Goal: Task Accomplishment & Management: Complete application form

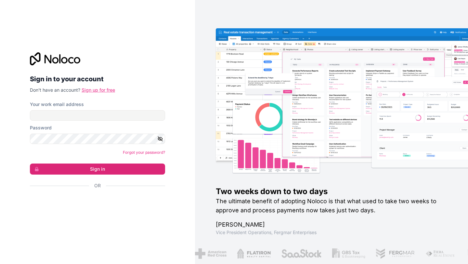
click at [103, 90] on link "Sign up for free" at bounding box center [99, 90] width 34 height 6
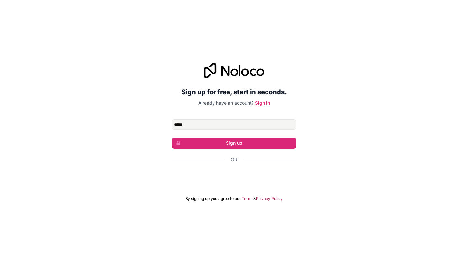
type input "**********"
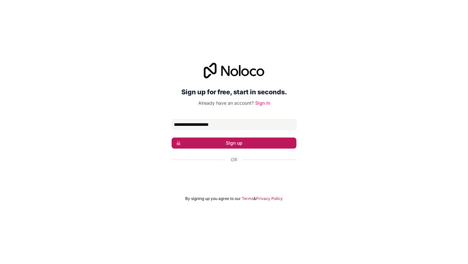
click at [224, 142] on button "Sign up" at bounding box center [234, 143] width 125 height 11
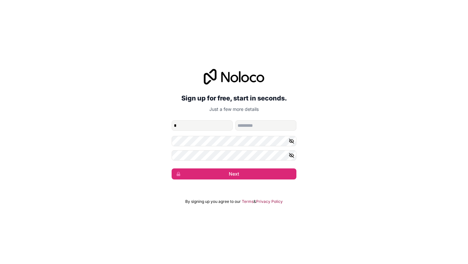
type input "****"
type input "******"
click at [292, 141] on icon "button" at bounding box center [291, 141] width 1 height 1
click at [172, 168] on button "Next" at bounding box center [234, 173] width 125 height 11
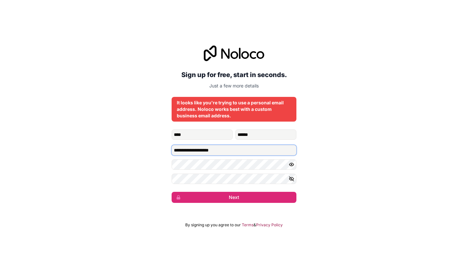
click at [238, 148] on input "**********" at bounding box center [234, 150] width 125 height 10
type input "*"
type input "**********"
click at [172, 192] on button "Next" at bounding box center [234, 197] width 125 height 11
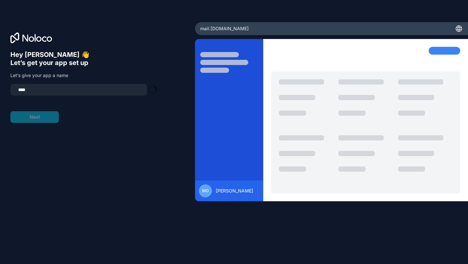
type input "**********"
click at [47, 118] on button "Next" at bounding box center [34, 117] width 48 height 12
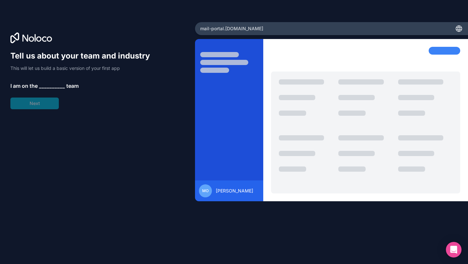
click at [49, 84] on span "__________" at bounding box center [52, 86] width 26 height 8
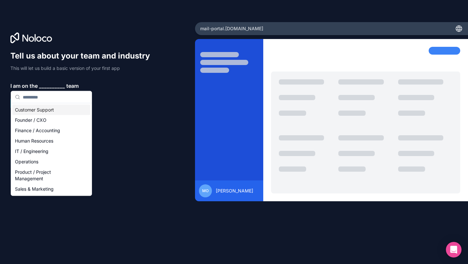
click at [57, 113] on div "Customer Support" at bounding box center [51, 110] width 78 height 10
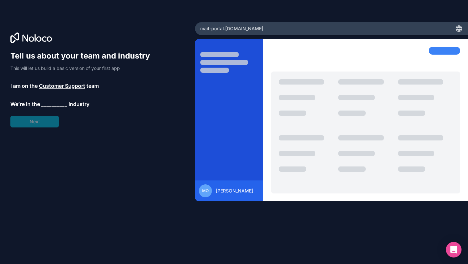
click at [51, 104] on span "__________" at bounding box center [54, 104] width 26 height 8
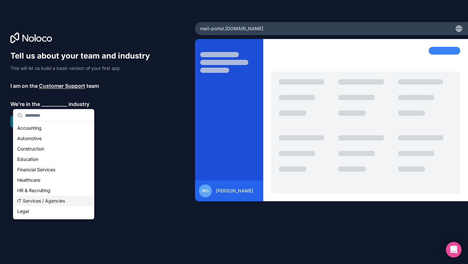
click at [55, 200] on div "IT Services / Agencies" at bounding box center [54, 201] width 78 height 10
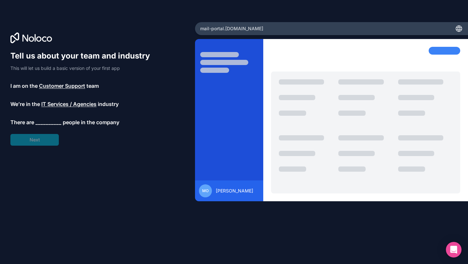
click at [45, 125] on span "__________" at bounding box center [48, 122] width 26 height 8
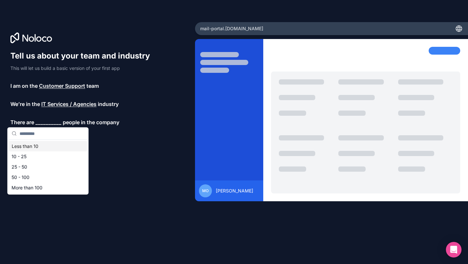
click at [50, 146] on div "Less than 10" at bounding box center [48, 146] width 78 height 10
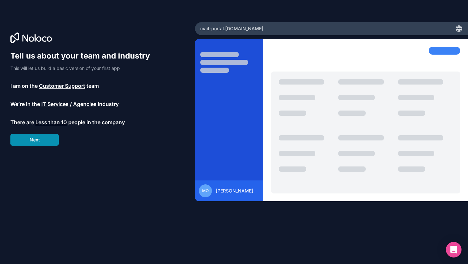
click at [51, 140] on button "Next" at bounding box center [34, 140] width 48 height 12
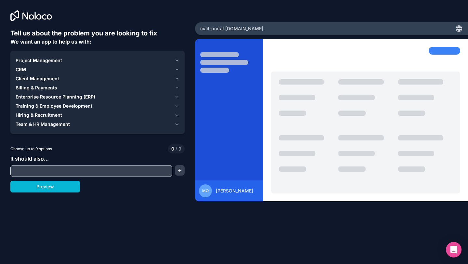
click at [83, 169] on input "text" at bounding box center [91, 171] width 159 height 9
click at [37, 66] on div "CRM" at bounding box center [94, 69] width 156 height 7
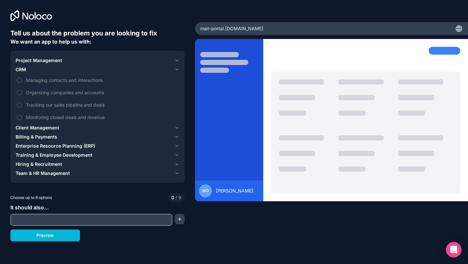
click at [42, 59] on span "Project Management" at bounding box center [39, 60] width 47 height 7
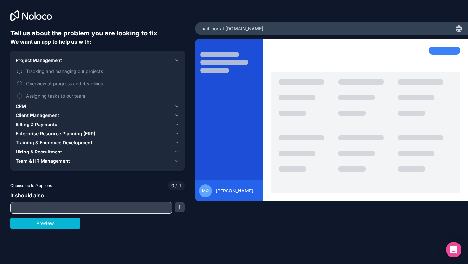
click at [60, 73] on span "Tracking and managing our projects" at bounding box center [102, 71] width 152 height 7
click at [22, 73] on button "Tracking and managing our projects" at bounding box center [19, 71] width 5 height 5
click at [51, 122] on span "Billing & Payments" at bounding box center [37, 124] width 42 height 7
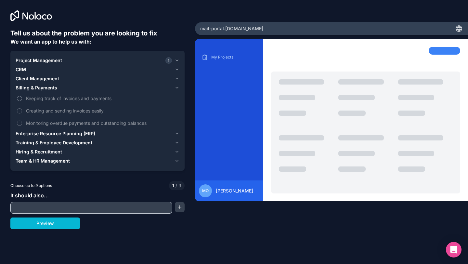
click at [54, 100] on span "Keeping track of invoices and payments" at bounding box center [102, 98] width 152 height 7
click at [22, 100] on button "Keeping track of invoices and payments" at bounding box center [19, 98] width 5 height 5
click at [37, 79] on span "Client Management" at bounding box center [38, 78] width 44 height 7
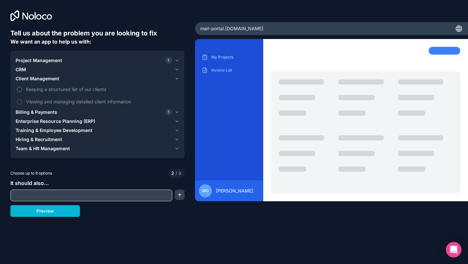
click at [42, 89] on span "Keeping a structured list of our clients" at bounding box center [102, 89] width 152 height 7
click at [22, 89] on button "Keeping a structured list of our clients" at bounding box center [19, 89] width 5 height 5
click at [29, 70] on div "CRM" at bounding box center [94, 69] width 156 height 7
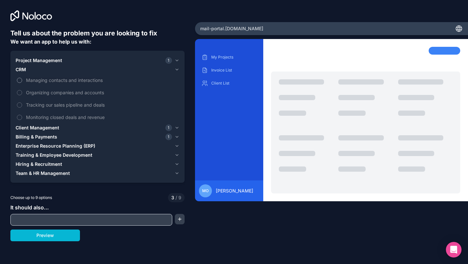
click at [52, 80] on span "Managing contacts and interactions" at bounding box center [102, 80] width 152 height 7
click at [22, 80] on button "Managing contacts and interactions" at bounding box center [19, 80] width 5 height 5
click at [58, 143] on span "Enterprise Resource Planning (ERP)" at bounding box center [56, 146] width 80 height 7
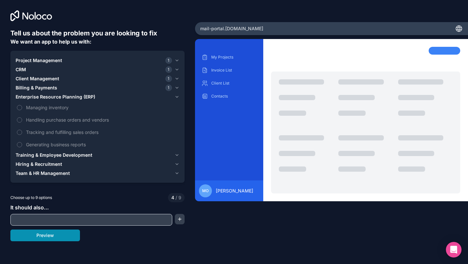
click at [53, 239] on button "Preview" at bounding box center [45, 236] width 70 height 12
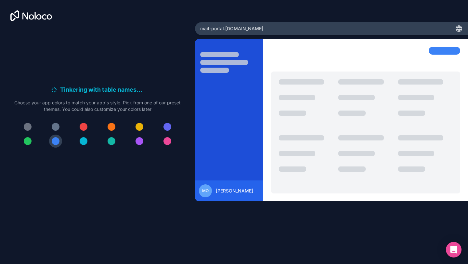
click at [83, 129] on div at bounding box center [84, 127] width 8 height 8
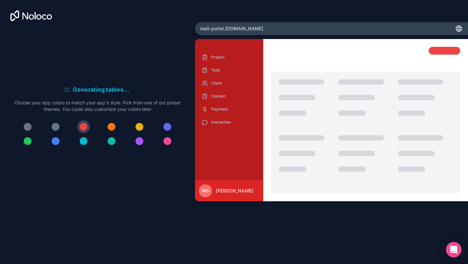
click at [56, 128] on div at bounding box center [56, 127] width 8 height 8
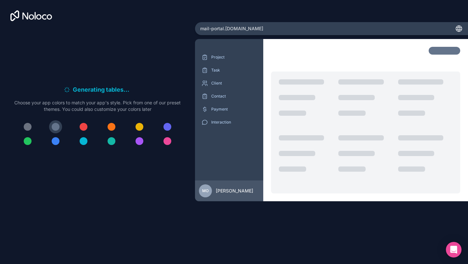
click at [168, 125] on div at bounding box center [168, 127] width 8 height 8
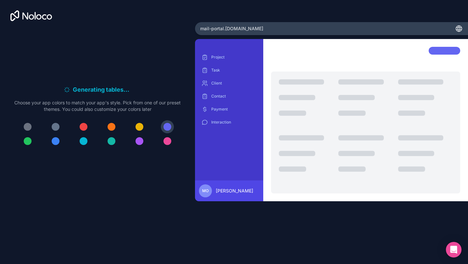
click at [58, 142] on div at bounding box center [56, 141] width 8 height 8
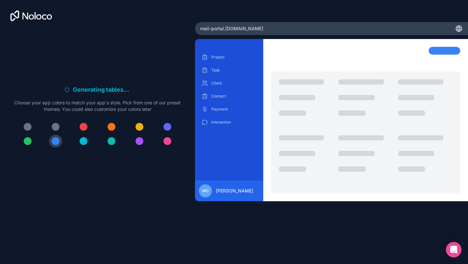
click at [25, 141] on div at bounding box center [28, 141] width 8 height 8
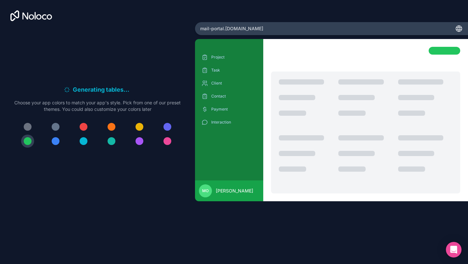
click at [30, 124] on div at bounding box center [28, 127] width 8 height 8
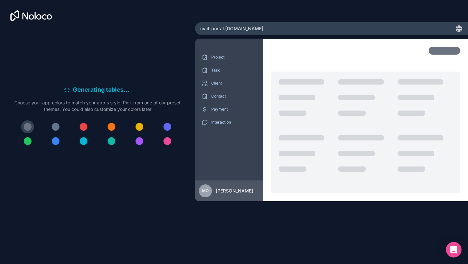
click at [59, 128] on div at bounding box center [56, 127] width 8 height 8
click at [86, 128] on div at bounding box center [84, 127] width 8 height 8
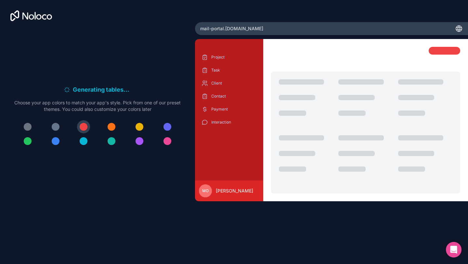
click at [111, 141] on div at bounding box center [112, 141] width 8 height 8
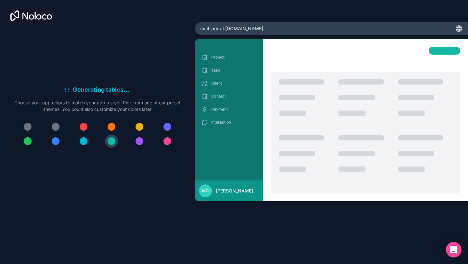
click at [143, 142] on div at bounding box center [140, 141] width 8 height 8
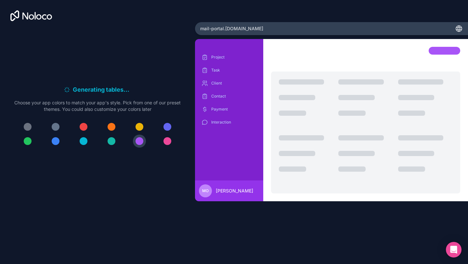
click at [170, 141] on div at bounding box center [168, 141] width 8 height 8
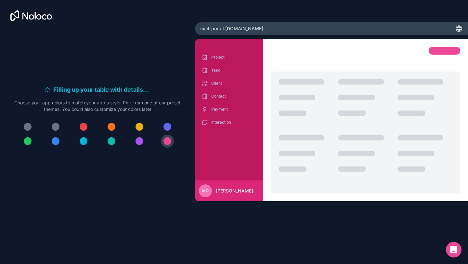
click at [141, 128] on div at bounding box center [140, 127] width 8 height 8
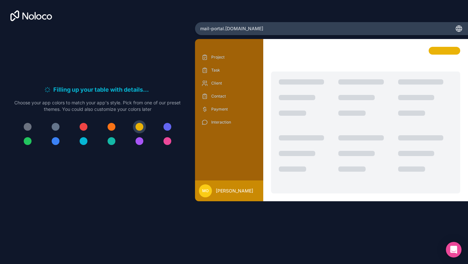
click at [111, 125] on div at bounding box center [112, 127] width 8 height 8
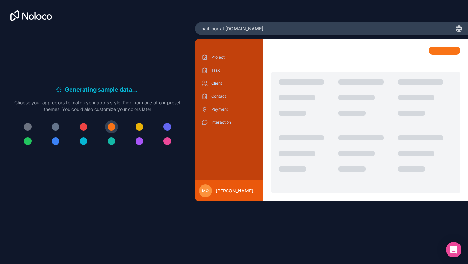
click at [83, 140] on div at bounding box center [84, 141] width 8 height 8
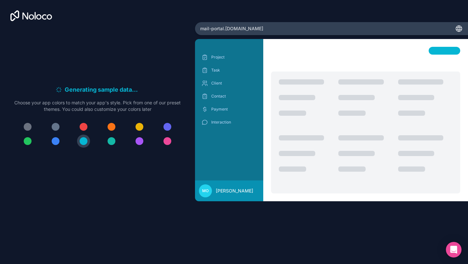
click at [170, 186] on div "Generating sample data . . . Meanwhile, let's personalize it! Choose your app c…" at bounding box center [97, 119] width 174 height 181
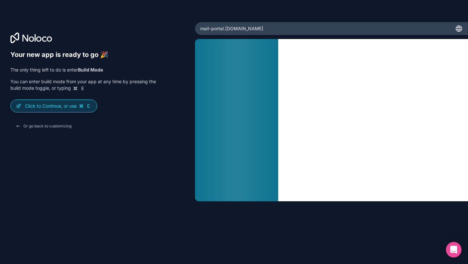
click at [46, 107] on p "Click to Continue, or use E" at bounding box center [58, 106] width 67 height 7
